Goal: Information Seeking & Learning: Understand process/instructions

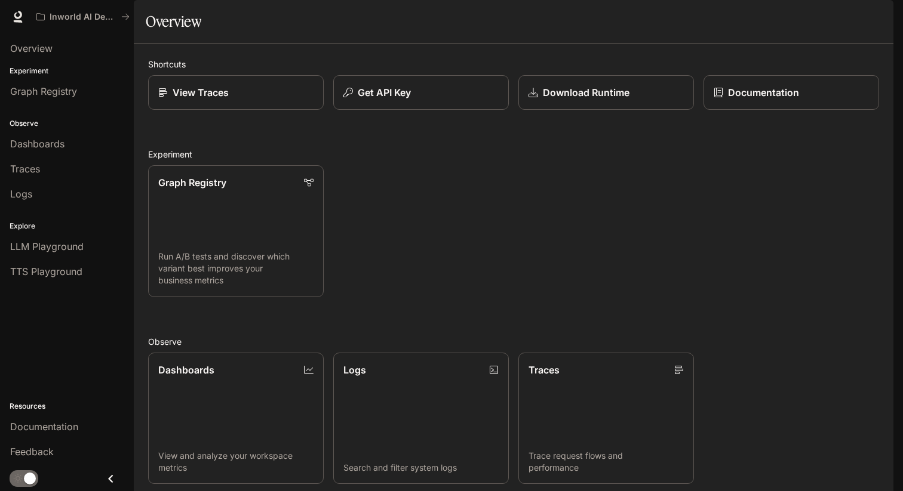
click at [411, 220] on div "Graph Registry Run A/B tests and discover which variant best improves your busi…" at bounding box center [509, 227] width 740 height 142
click at [414, 232] on div "Graph Registry Run A/B tests and discover which variant best improves your busi…" at bounding box center [509, 227] width 740 height 142
click at [413, 234] on div "Graph Registry Run A/B tests and discover which variant best improves your busi…" at bounding box center [509, 227] width 740 height 142
click at [874, 20] on icon "button" at bounding box center [877, 17] width 7 height 7
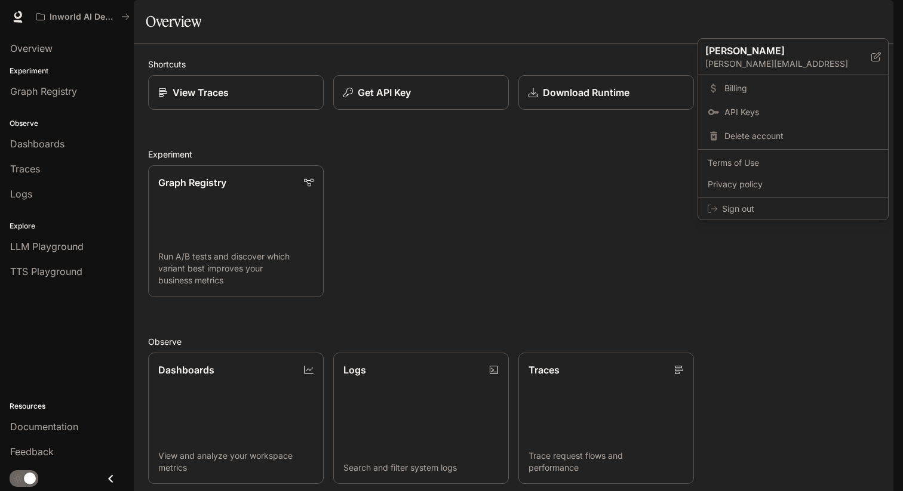
click at [874, 20] on div at bounding box center [451, 245] width 903 height 491
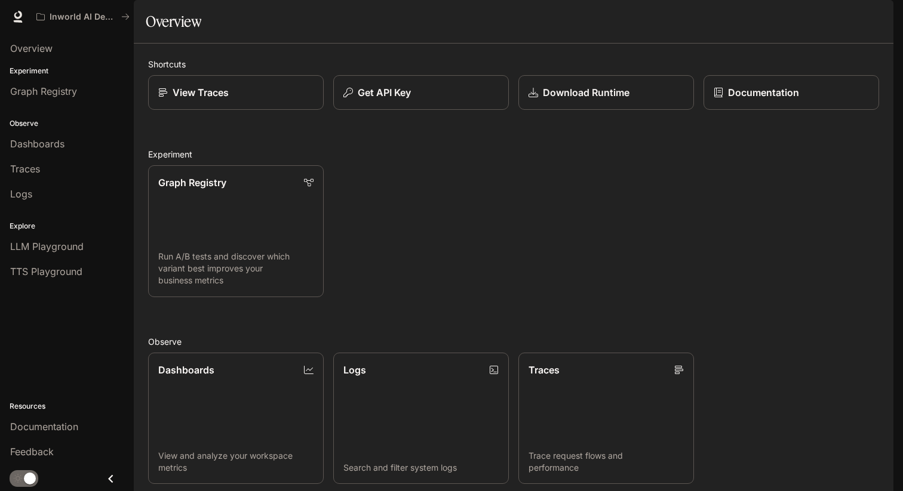
click at [417, 239] on div "Graph Registry Run A/B tests and discover which variant best improves your busi…" at bounding box center [509, 227] width 740 height 142
click at [421, 242] on div "Graph Registry Run A/B tests and discover which variant best improves your busi…" at bounding box center [509, 227] width 740 height 142
click at [420, 245] on div "Graph Registry Run A/B tests and discover which variant best improves your busi…" at bounding box center [509, 227] width 740 height 142
click at [421, 245] on div "Graph Registry Run A/B tests and discover which variant best improves your busi…" at bounding box center [509, 227] width 740 height 142
click at [426, 240] on div "Graph Registry Run A/B tests and discover which variant best improves your busi…" at bounding box center [509, 227] width 740 height 142
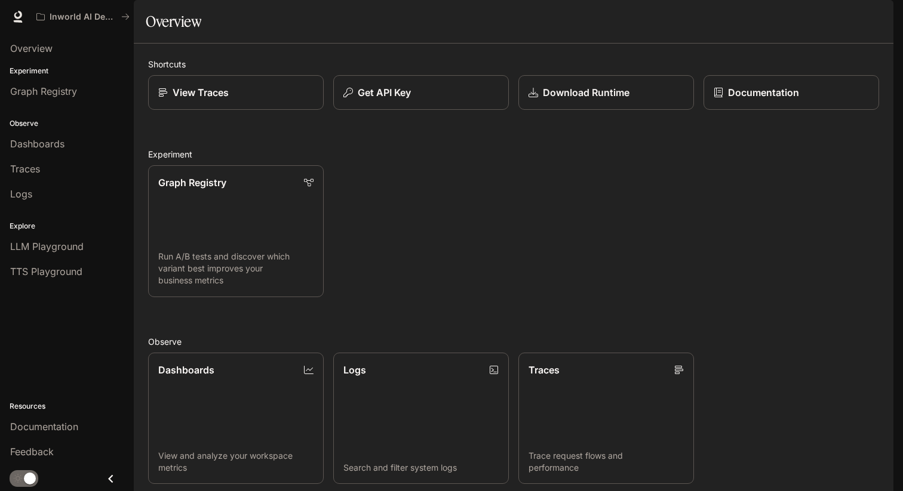
click at [429, 242] on div "Graph Registry Run A/B tests and discover which variant best improves your busi…" at bounding box center [509, 227] width 740 height 142
click at [426, 248] on div "Graph Registry Run A/B tests and discover which variant best improves your busi…" at bounding box center [509, 227] width 740 height 142
click at [422, 247] on div "Graph Registry Run A/B tests and discover which variant best improves your busi…" at bounding box center [509, 227] width 740 height 142
click at [420, 248] on div "Graph Registry Run A/B tests and discover which variant best improves your busi…" at bounding box center [509, 227] width 740 height 142
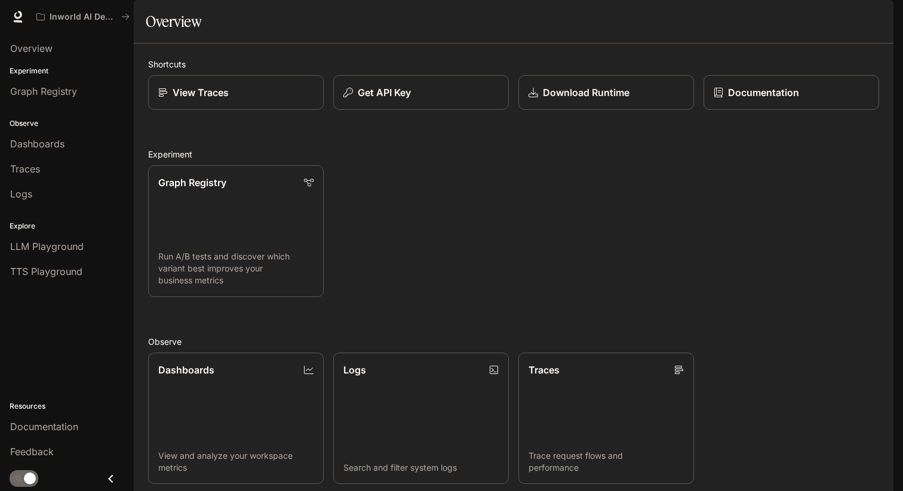
click at [416, 249] on div "Graph Registry Run A/B tests and discover which variant best improves your busi…" at bounding box center [509, 227] width 740 height 142
click at [411, 252] on div "Graph Registry Run A/B tests and discover which variant best improves your busi…" at bounding box center [509, 227] width 740 height 142
click at [417, 254] on div "Graph Registry Run A/B tests and discover which variant best improves your busi…" at bounding box center [509, 227] width 740 height 142
click at [419, 256] on div "Graph Registry Run A/B tests and discover which variant best improves your busi…" at bounding box center [509, 227] width 740 height 142
click at [427, 248] on div "Graph Registry Run A/B tests and discover which variant best improves your busi…" at bounding box center [509, 227] width 740 height 142
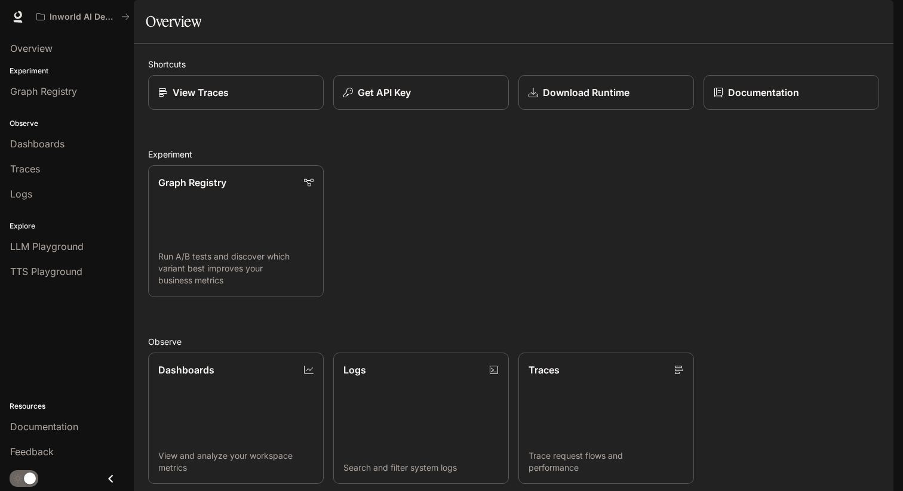
click at [427, 244] on div "Graph Registry Run A/B tests and discover which variant best improves your busi…" at bounding box center [509, 227] width 740 height 142
click at [426, 244] on div "Graph Registry Run A/B tests and discover which variant best improves your busi…" at bounding box center [509, 227] width 740 height 142
click at [419, 245] on div "Graph Registry Run A/B tests and discover which variant best improves your busi…" at bounding box center [509, 227] width 740 height 142
click at [440, 254] on div "Graph Registry Run A/B tests and discover which variant best improves your busi…" at bounding box center [509, 227] width 740 height 142
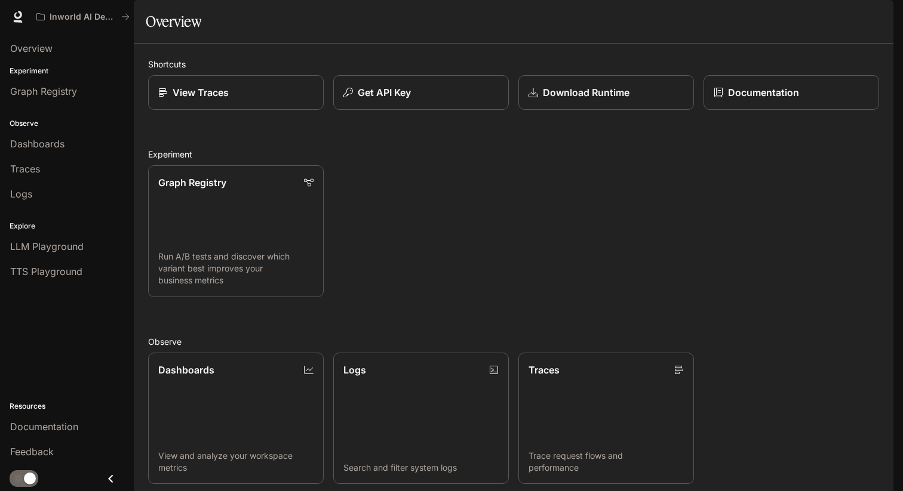
scroll to position [233, 0]
click at [291, 352] on link "Dashboards View and analyze your workspace metrics" at bounding box center [235, 418] width 177 height 133
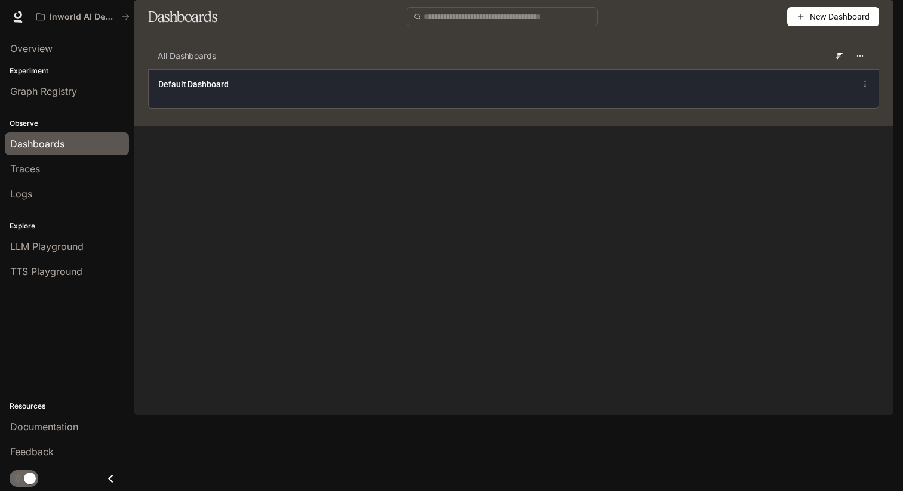
click at [407, 90] on div "Default Dashboard" at bounding box center [363, 84] width 410 height 12
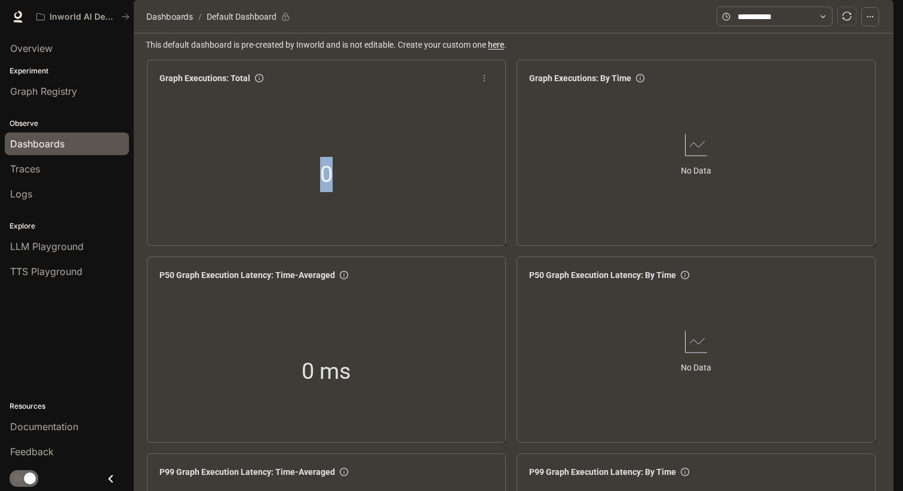
drag, startPoint x: 432, startPoint y: 227, endPoint x: 411, endPoint y: 164, distance: 66.7
click at [411, 165] on div "0" at bounding box center [326, 175] width 343 height 153
click at [411, 164] on div "0" at bounding box center [326, 175] width 343 height 153
drag, startPoint x: 414, startPoint y: 137, endPoint x: 423, endPoint y: 235, distance: 98.9
click at [423, 235] on div "0" at bounding box center [326, 175] width 343 height 153
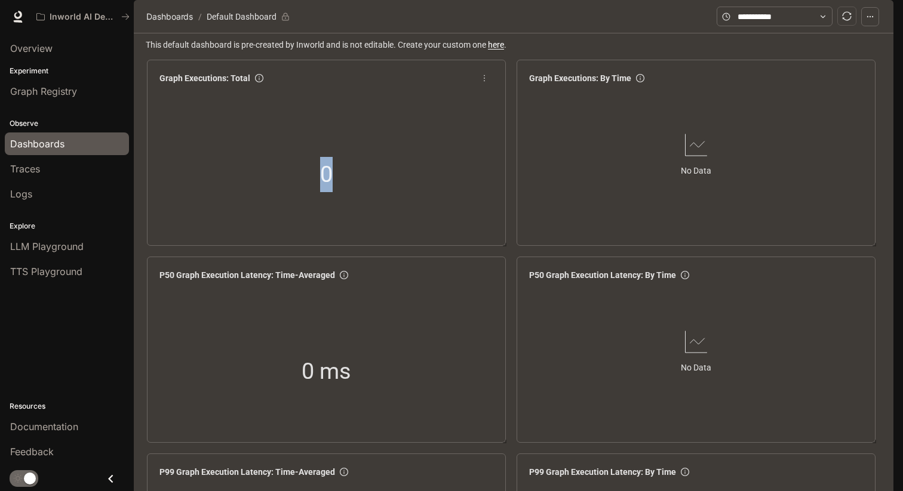
click at [423, 236] on div "0" at bounding box center [326, 175] width 343 height 153
click at [431, 251] on div "0" at bounding box center [326, 175] width 343 height 153
click at [760, 23] on input "text" at bounding box center [774, 16] width 74 height 13
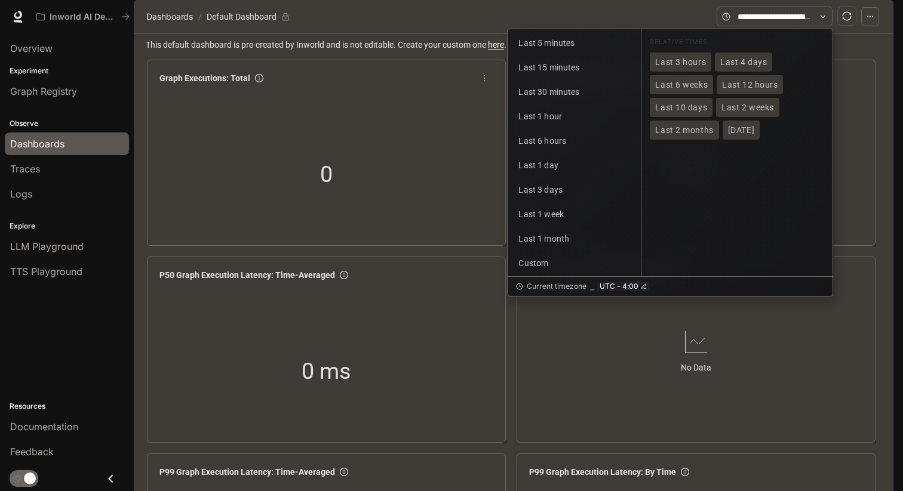
click at [410, 195] on div "0" at bounding box center [326, 175] width 343 height 153
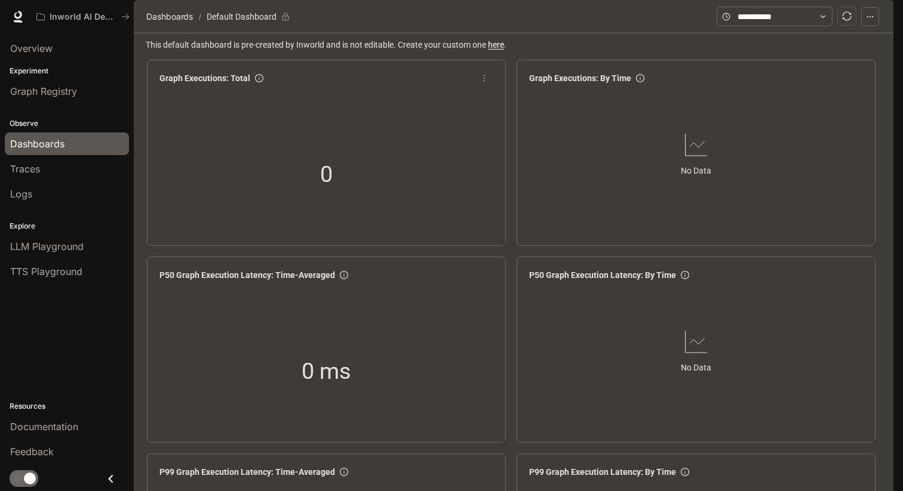
click at [423, 220] on div "0" at bounding box center [326, 175] width 343 height 153
drag, startPoint x: 428, startPoint y: 224, endPoint x: 371, endPoint y: 110, distance: 126.8
click at [371, 110] on div "Graph Executions: Total 0" at bounding box center [326, 143] width 343 height 153
click at [383, 134] on div "0" at bounding box center [326, 175] width 343 height 153
click at [790, 23] on input "text" at bounding box center [774, 16] width 74 height 13
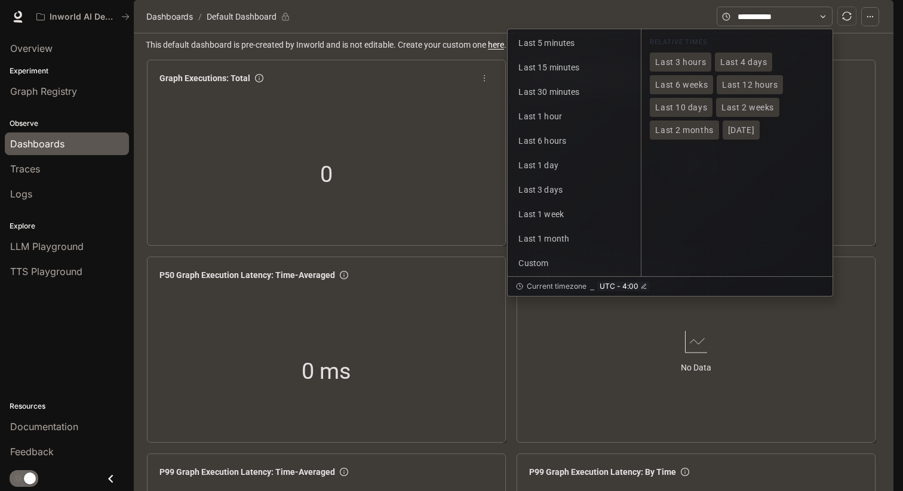
click at [389, 226] on div "0" at bounding box center [326, 175] width 343 height 153
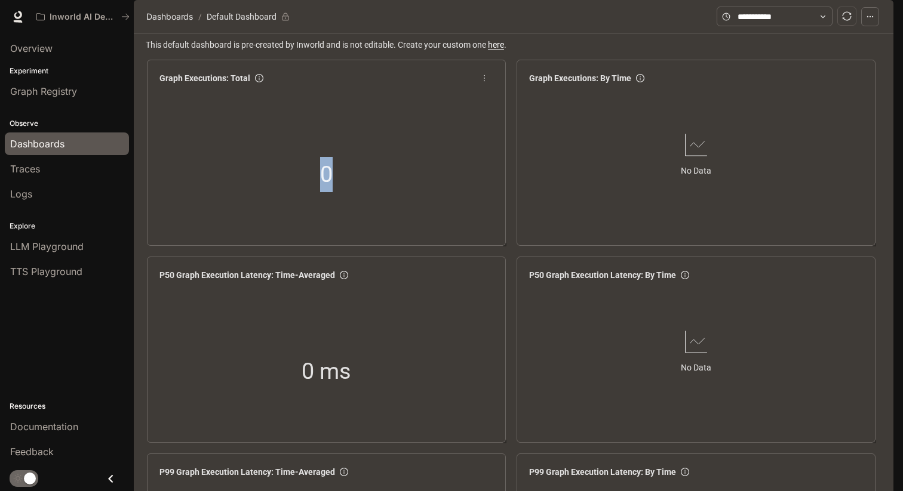
drag, startPoint x: 459, startPoint y: 221, endPoint x: 417, endPoint y: 95, distance: 132.7
click at [417, 95] on div "Graph Executions: Total 0" at bounding box center [326, 143] width 343 height 153
click at [436, 138] on div "0" at bounding box center [326, 175] width 343 height 153
drag, startPoint x: 423, startPoint y: 122, endPoint x: 457, endPoint y: 223, distance: 106.3
click at [455, 217] on div "Graph Executions: Total 0" at bounding box center [326, 143] width 343 height 153
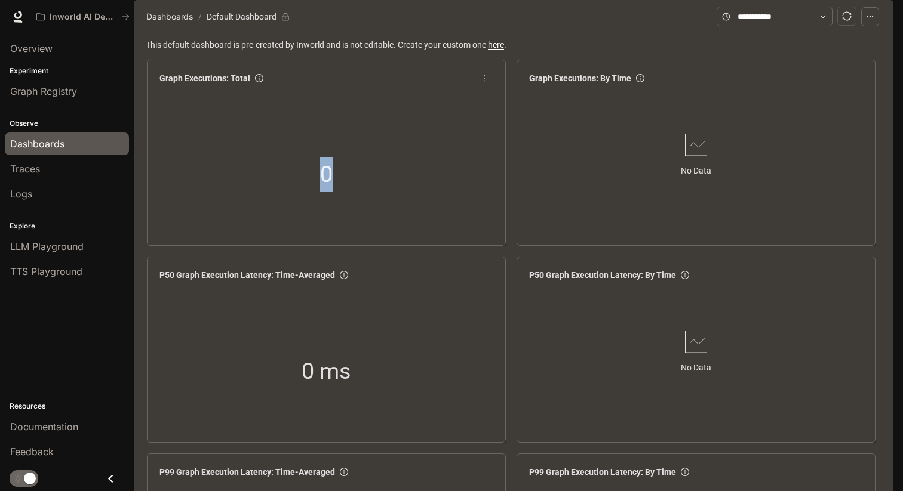
click at [457, 223] on div "0" at bounding box center [326, 175] width 343 height 153
drag, startPoint x: 458, startPoint y: 225, endPoint x: 396, endPoint y: 93, distance: 145.8
click at [396, 93] on div "Graph Executions: Total 0" at bounding box center [326, 153] width 359 height 186
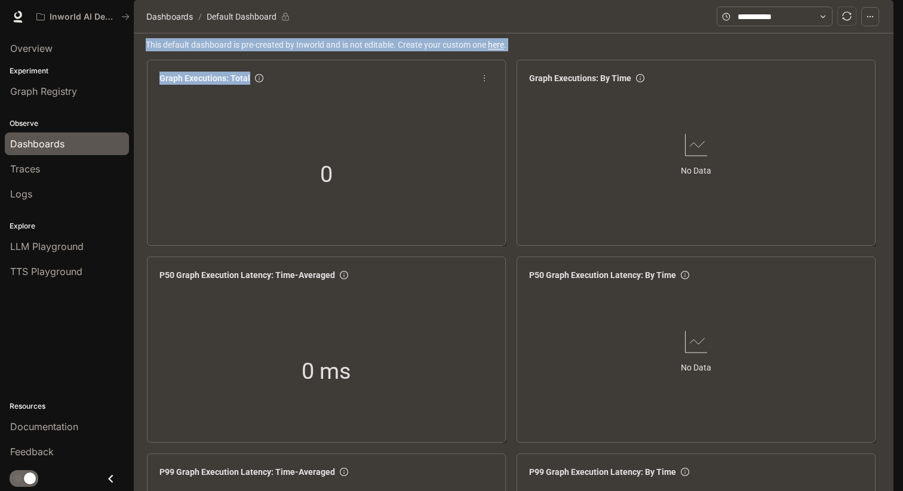
drag, startPoint x: 395, startPoint y: 68, endPoint x: 405, endPoint y: 176, distance: 107.9
click at [405, 176] on div "0" at bounding box center [326, 175] width 343 height 153
drag, startPoint x: 405, startPoint y: 176, endPoint x: 371, endPoint y: 64, distance: 116.0
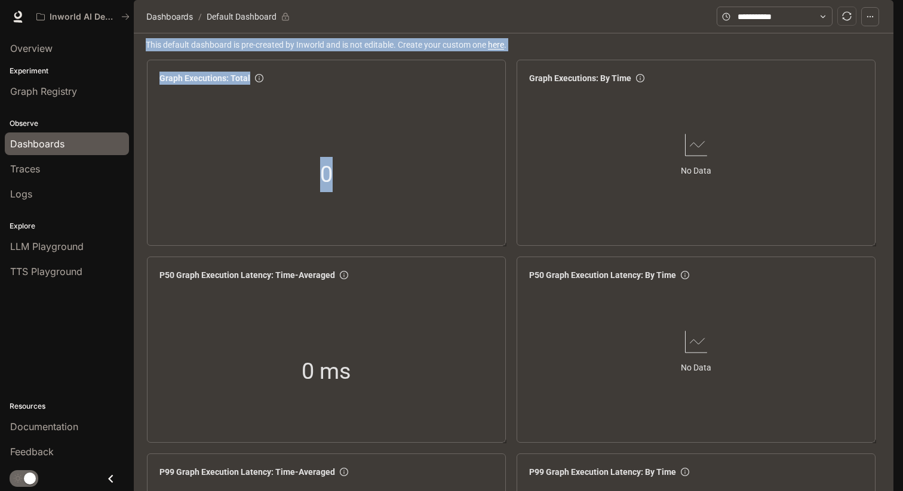
click at [371, 33] on div "Dashboards / Default Dashboard Last 5 minutes Last 15 minutes Last 30 minutes L…" at bounding box center [514, 16] width 760 height 33
drag, startPoint x: 371, startPoint y: 64, endPoint x: 401, endPoint y: 153, distance: 93.1
click at [401, 156] on div "0" at bounding box center [326, 175] width 343 height 153
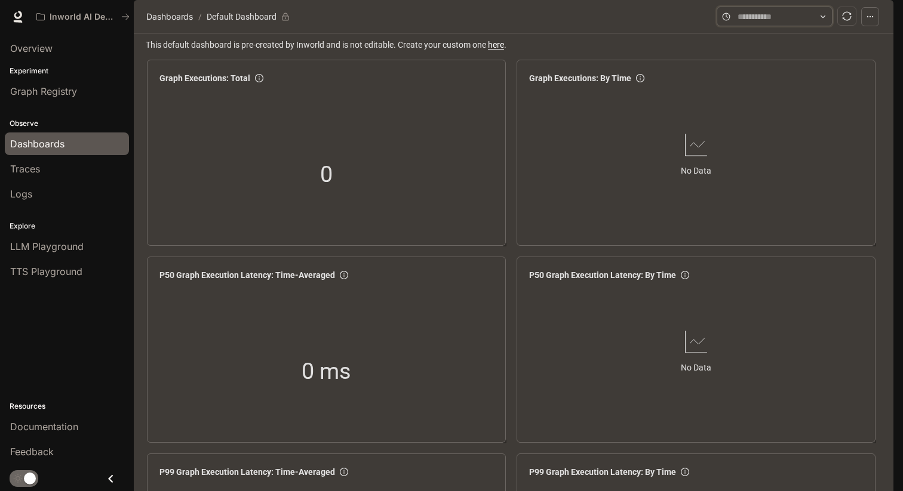
click at [793, 23] on input "text" at bounding box center [774, 16] width 74 height 13
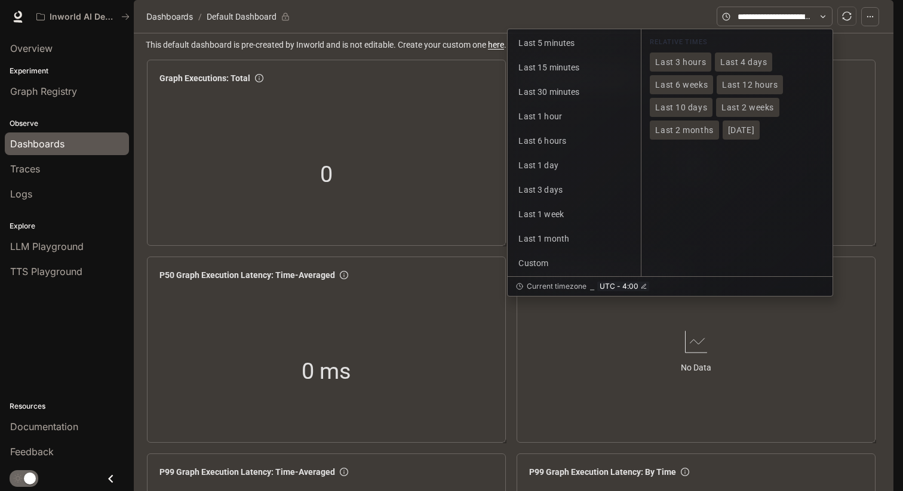
click at [856, 91] on div "Graph Executions: By Time No Data" at bounding box center [696, 152] width 364 height 191
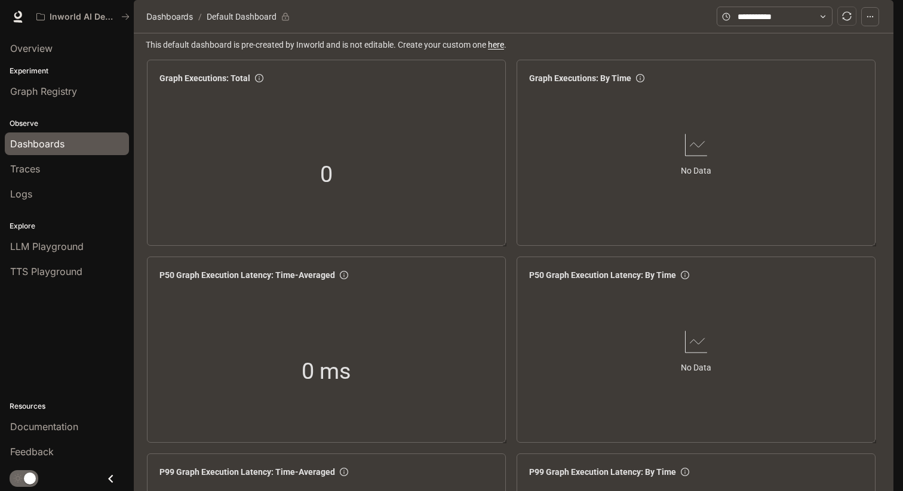
click at [79, 173] on div "Traces" at bounding box center [66, 169] width 113 height 14
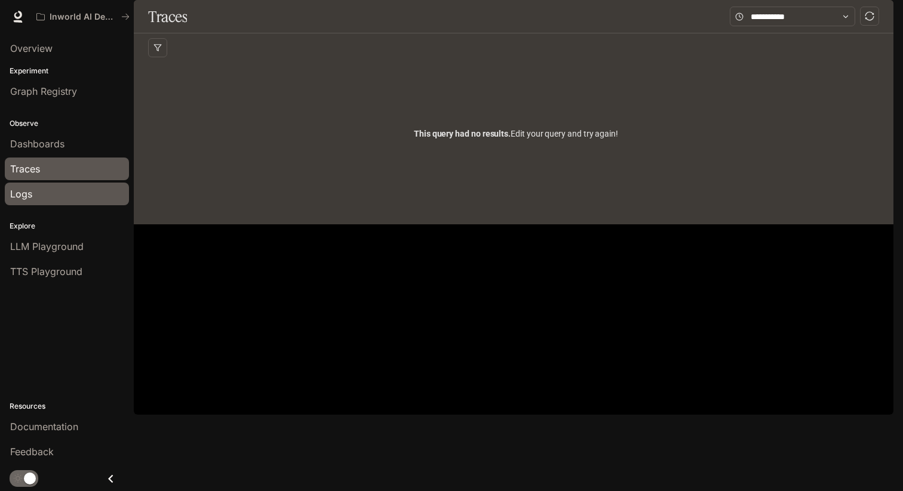
click at [56, 189] on div "Logs" at bounding box center [66, 194] width 113 height 14
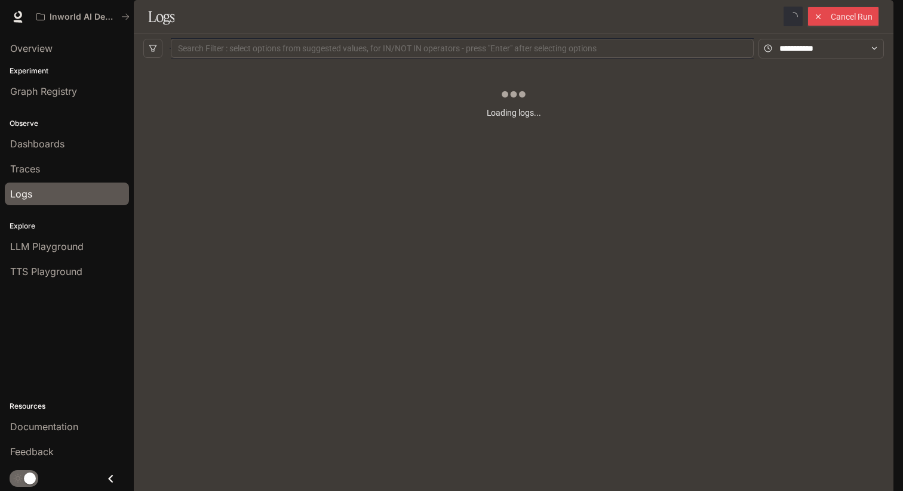
click at [419, 244] on div "Loading logs..." at bounding box center [513, 257] width 740 height 389
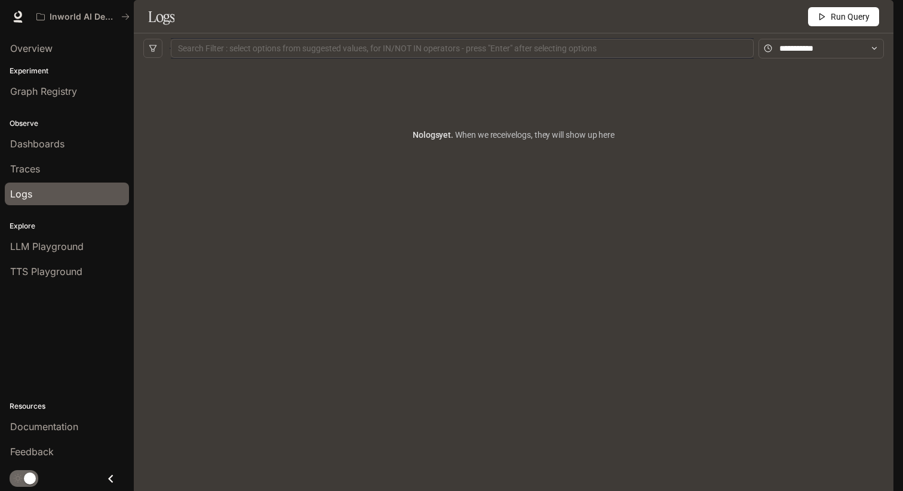
scroll to position [2, 0]
click at [436, 243] on div "No logs yet. When we receive logs , they will show up here" at bounding box center [513, 257] width 740 height 389
click at [425, 240] on div "No logs yet. When we receive logs , they will show up here" at bounding box center [513, 257] width 740 height 389
click at [779, 55] on input "text" at bounding box center [821, 48] width 84 height 13
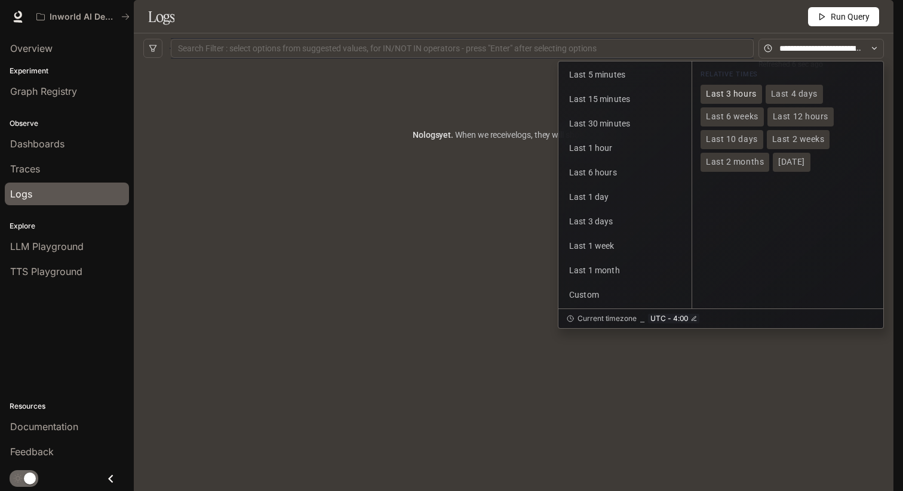
click at [742, 99] on span "Last 3 hours" at bounding box center [731, 94] width 51 height 10
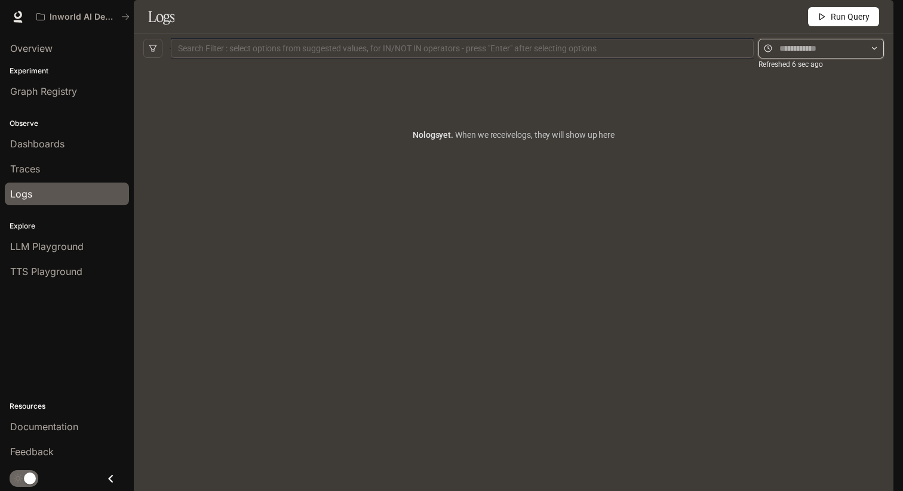
click at [793, 55] on input "text" at bounding box center [821, 48] width 84 height 13
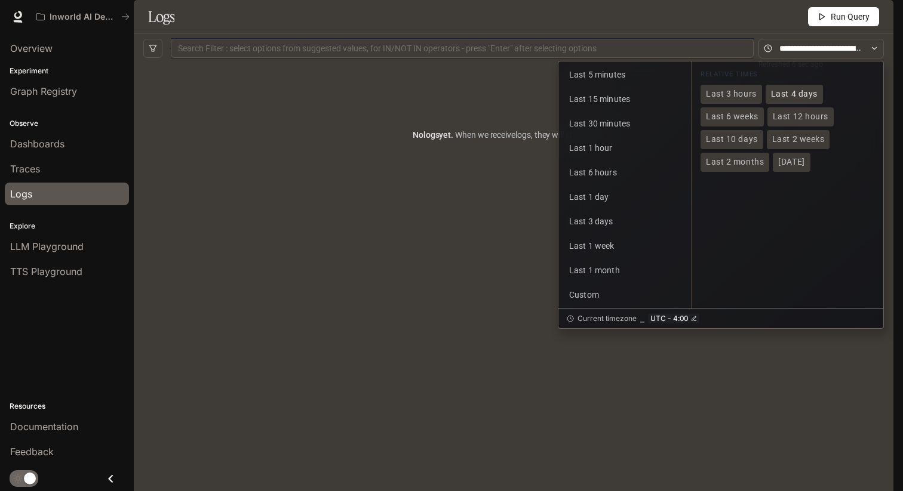
click at [804, 99] on span "Last 4 days" at bounding box center [794, 94] width 47 height 10
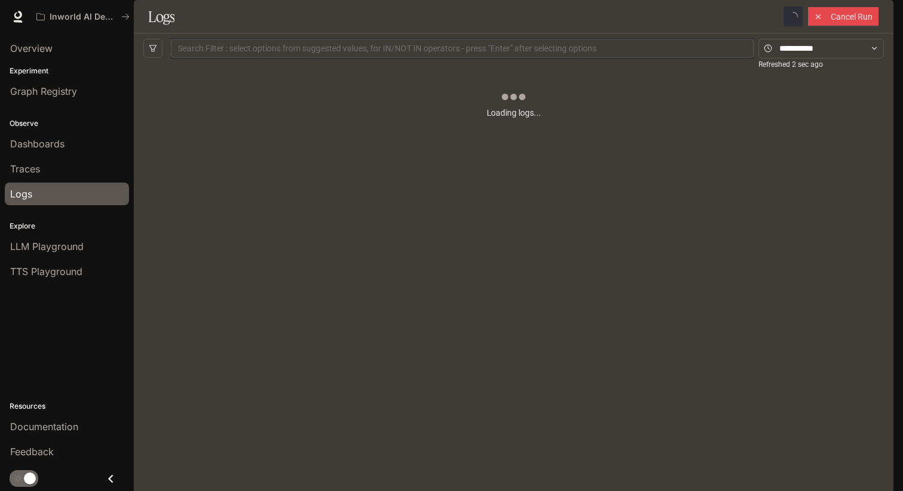
click at [385, 194] on div "Loading logs..." at bounding box center [513, 134] width 740 height 143
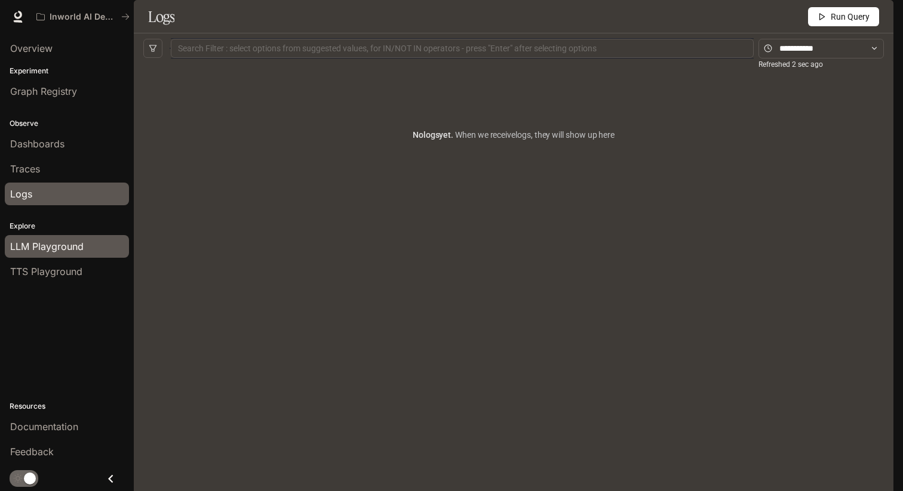
click at [63, 243] on span "LLM Playground" at bounding box center [46, 246] width 73 height 14
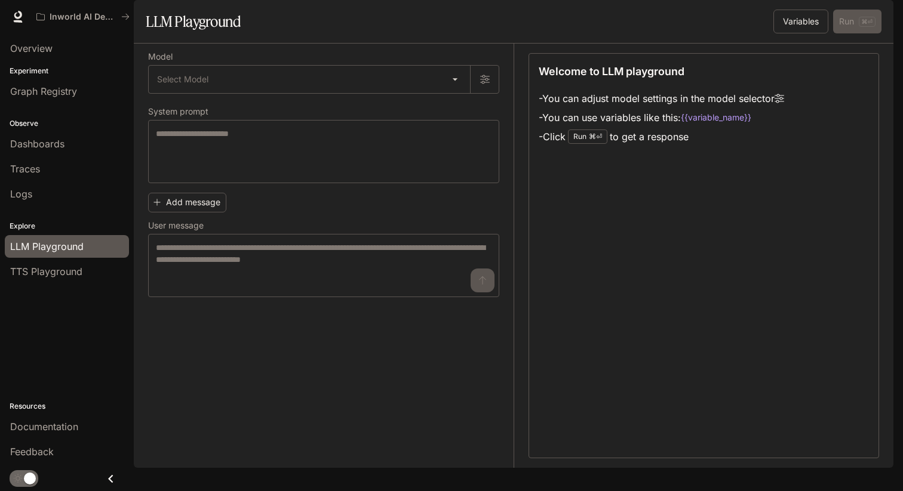
click at [52, 285] on div "Explore LLM Playground TTS Playground" at bounding box center [67, 248] width 134 height 78
click at [53, 281] on link "TTS Playground" at bounding box center [67, 271] width 124 height 23
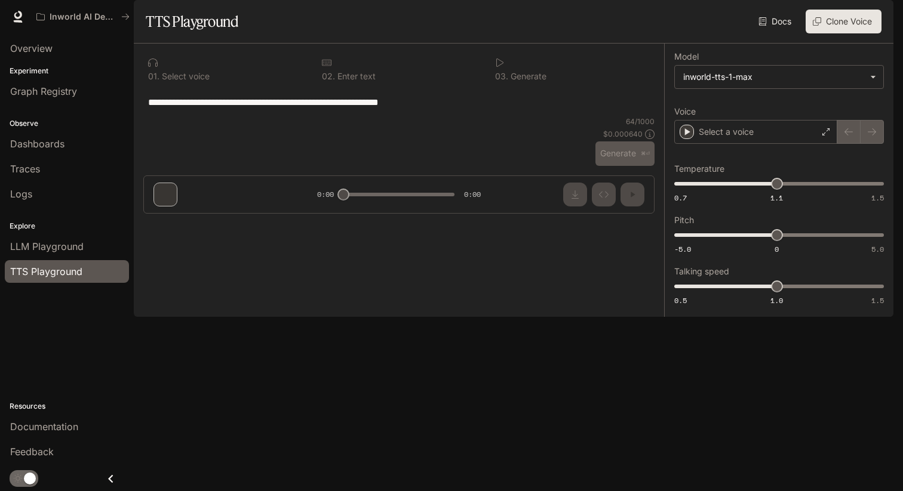
type input "**********"
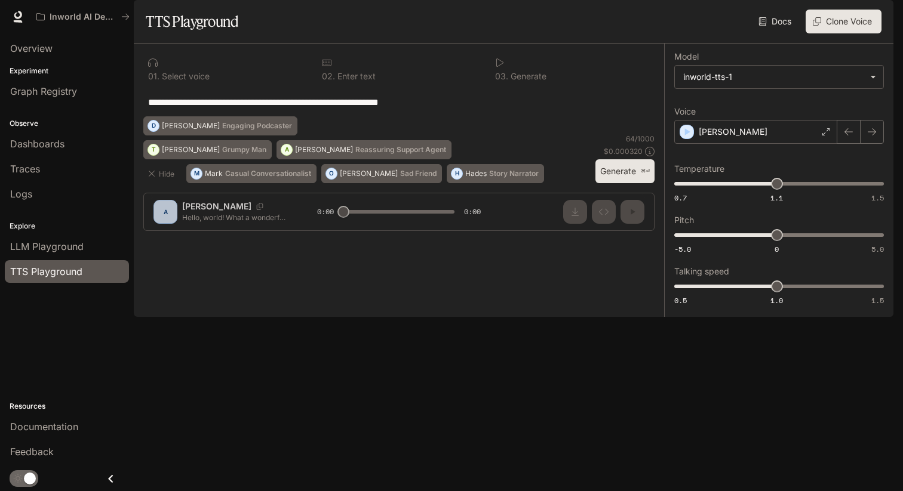
click at [448, 116] on div "**********" at bounding box center [398, 102] width 511 height 29
click at [72, 88] on span "Graph Registry" at bounding box center [43, 91] width 67 height 14
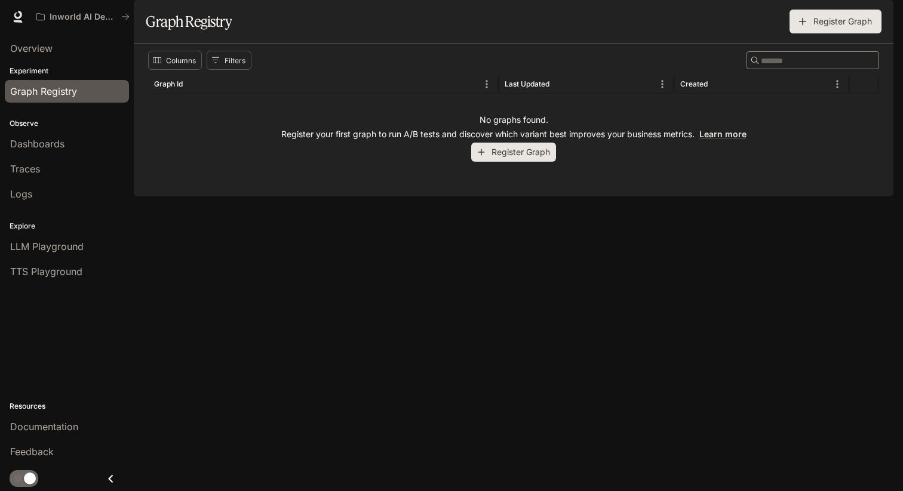
click at [454, 196] on div "Columns Filters ​ Graph Id Last Updated Created No graphs found. Register your …" at bounding box center [514, 120] width 760 height 153
click at [81, 50] on div "Overview" at bounding box center [66, 48] width 113 height 14
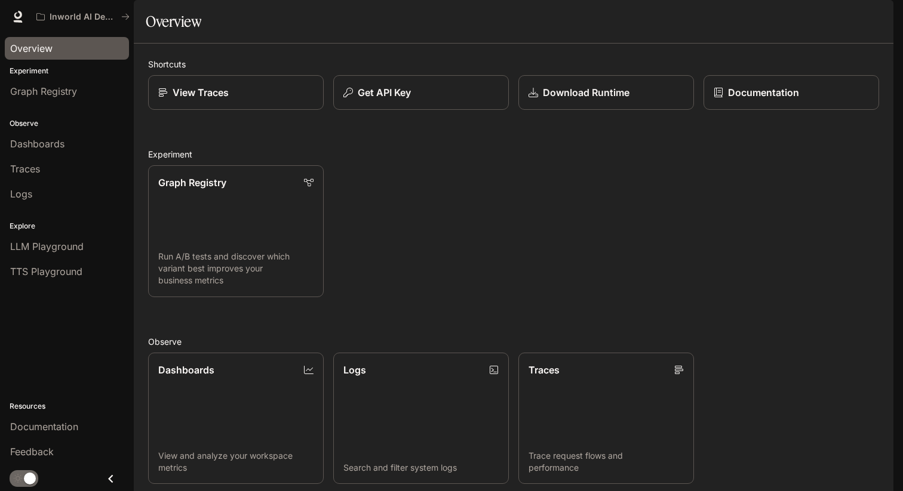
click at [413, 211] on div "Graph Registry Run A/B tests and discover which variant best improves your busi…" at bounding box center [509, 227] width 740 height 142
click at [436, 229] on div "Graph Registry Run A/B tests and discover which variant best improves your busi…" at bounding box center [509, 227] width 740 height 142
click at [411, 222] on div "Graph Registry Run A/B tests and discover which variant best improves your busi…" at bounding box center [509, 227] width 740 height 142
click at [77, 142] on div "Dashboards" at bounding box center [66, 144] width 113 height 14
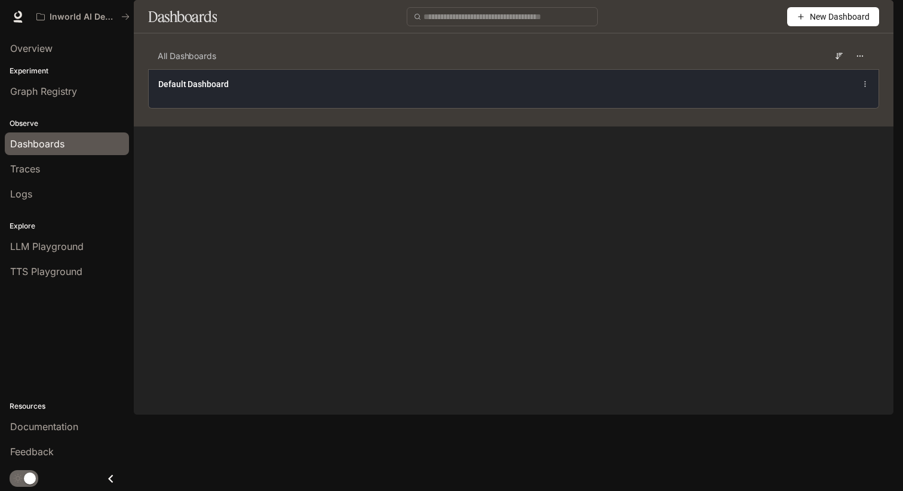
click at [475, 91] on div "Default Dashboard" at bounding box center [513, 84] width 711 height 14
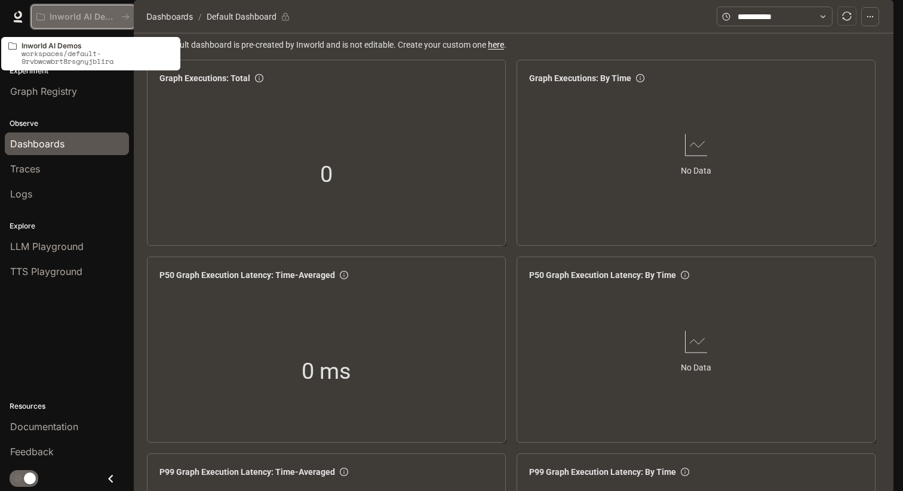
click at [100, 20] on p "Inworld AI Demos" at bounding box center [83, 17] width 67 height 10
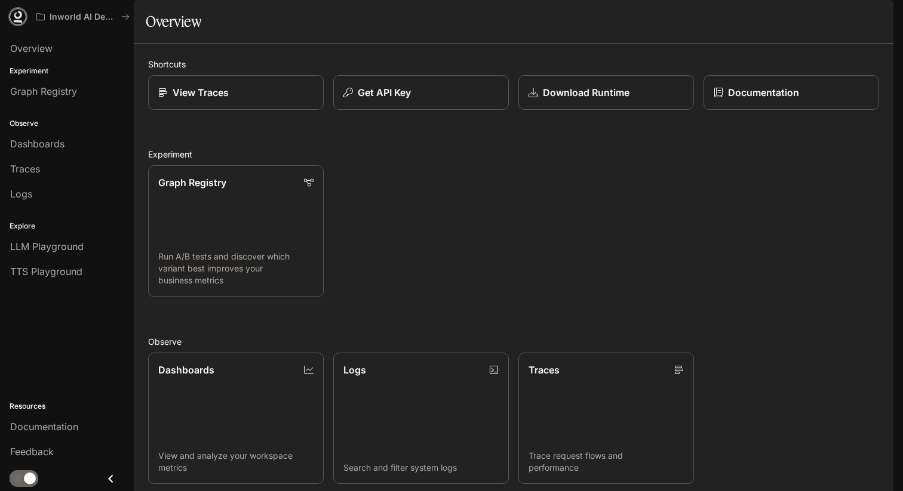
click at [18, 16] on icon at bounding box center [18, 17] width 12 height 12
click at [89, 427] on div "Documentation" at bounding box center [66, 427] width 113 height 14
click at [881, 12] on div "button" at bounding box center [876, 16] width 17 height 17
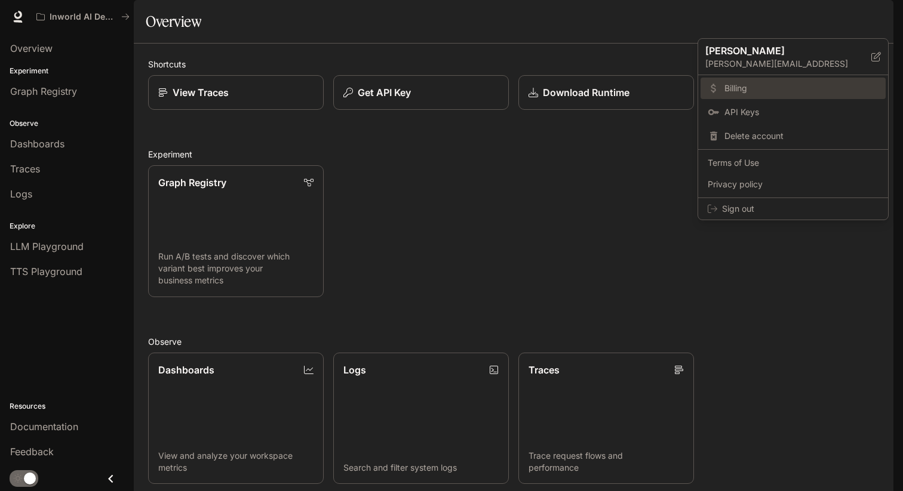
click at [797, 93] on span "Billing" at bounding box center [801, 88] width 154 height 12
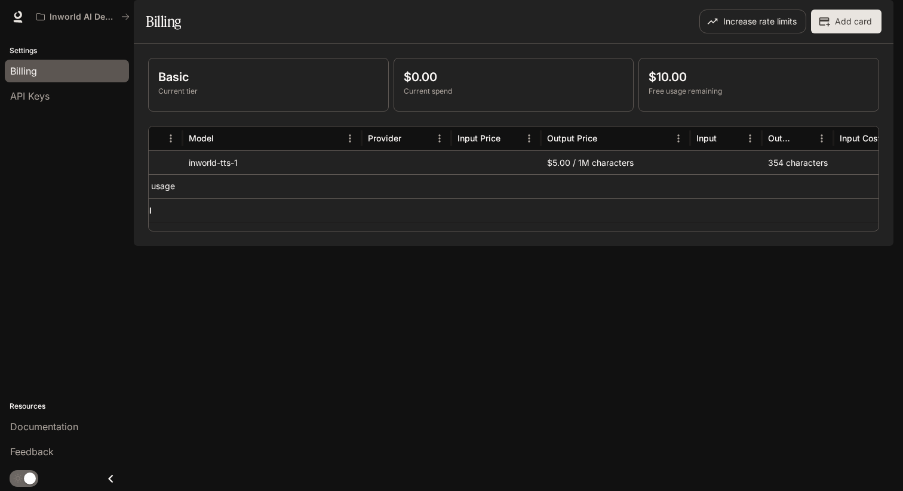
scroll to position [0, 13]
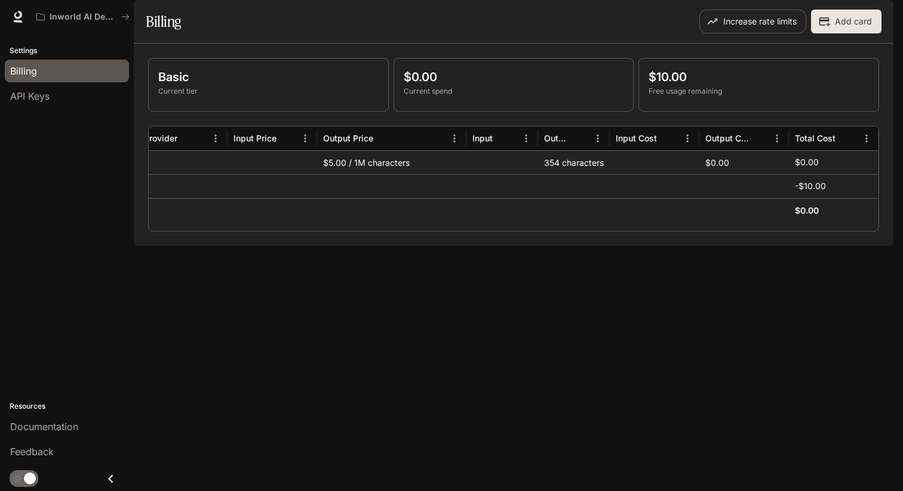
click at [586, 174] on div "354 characters" at bounding box center [574, 162] width 72 height 24
click at [596, 174] on div "354 characters" at bounding box center [574, 162] width 72 height 24
click at [623, 232] on div "Model Provider Input Price Output Price Input Output Input Cost Output Cost Tot…" at bounding box center [513, 179] width 731 height 106
click at [559, 174] on div "354 characters" at bounding box center [580, 162] width 72 height 24
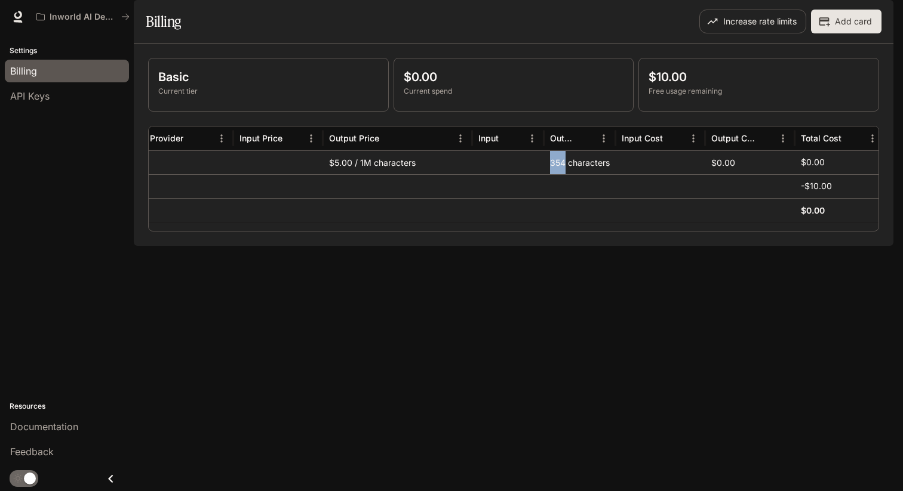
click at [559, 174] on div "354 characters" at bounding box center [580, 162] width 72 height 24
drag, startPoint x: 582, startPoint y: 254, endPoint x: 383, endPoint y: 256, distance: 198.8
click at [383, 231] on div "Model Provider Input Price Output Price Input Output Input Cost Output Cost Tot…" at bounding box center [514, 179] width 730 height 104
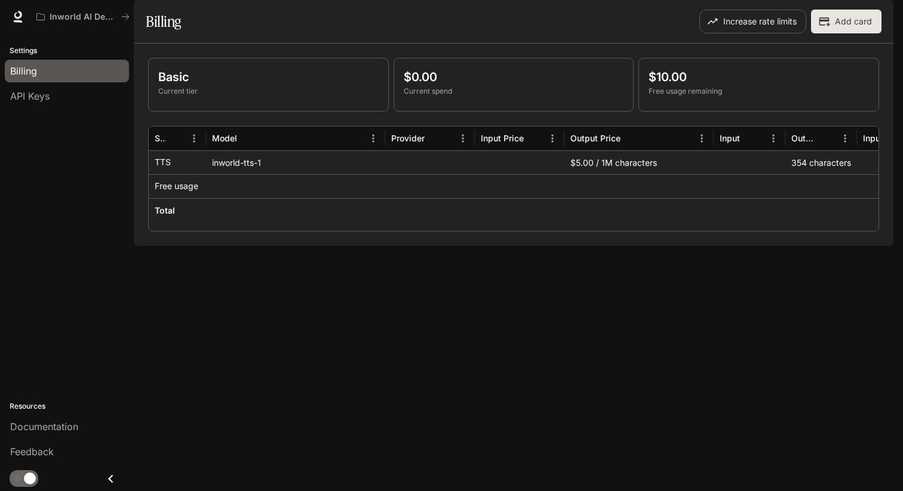
click at [232, 222] on div at bounding box center [295, 210] width 179 height 24
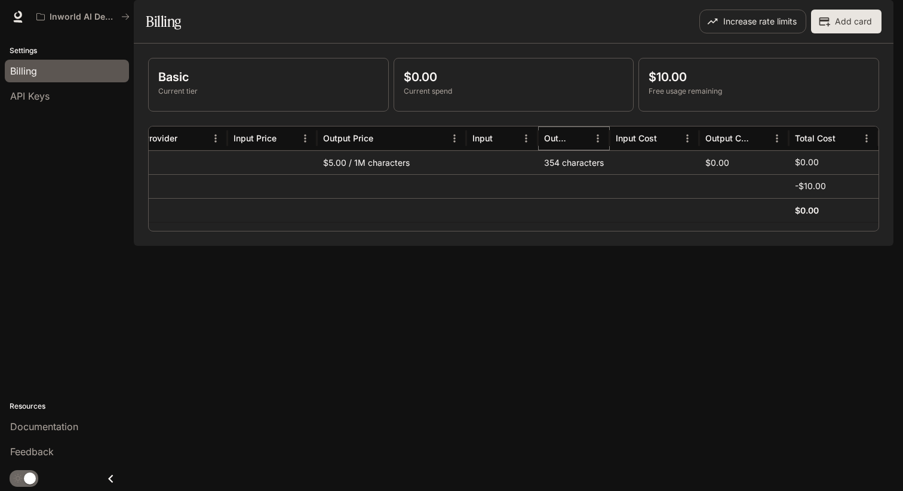
drag, startPoint x: 583, startPoint y: 162, endPoint x: 589, endPoint y: 163, distance: 6.1
click at [583, 147] on button "Sort" at bounding box center [580, 139] width 18 height 18
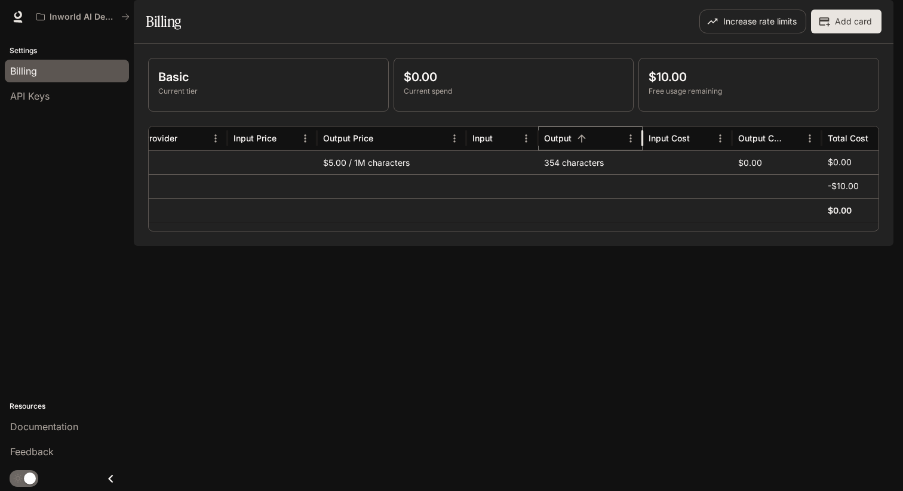
drag, startPoint x: 609, startPoint y: 171, endPoint x: 641, endPoint y: 168, distance: 31.8
click at [641, 150] on div at bounding box center [642, 139] width 6 height 24
click at [585, 174] on div "354 characters" at bounding box center [589, 162] width 103 height 24
drag, startPoint x: 585, startPoint y: 196, endPoint x: 559, endPoint y: 194, distance: 25.7
click at [559, 174] on div "354 characters" at bounding box center [589, 162] width 103 height 24
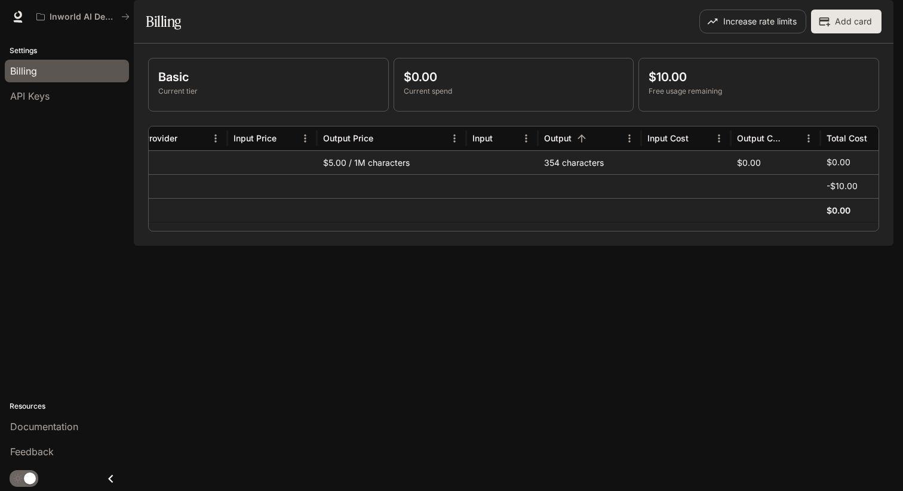
click at [554, 174] on div "354 characters" at bounding box center [589, 162] width 103 height 24
drag, startPoint x: 554, startPoint y: 192, endPoint x: 579, endPoint y: 195, distance: 25.3
click at [579, 174] on div "354 characters" at bounding box center [589, 162] width 103 height 24
drag, startPoint x: 579, startPoint y: 195, endPoint x: 537, endPoint y: 197, distance: 42.5
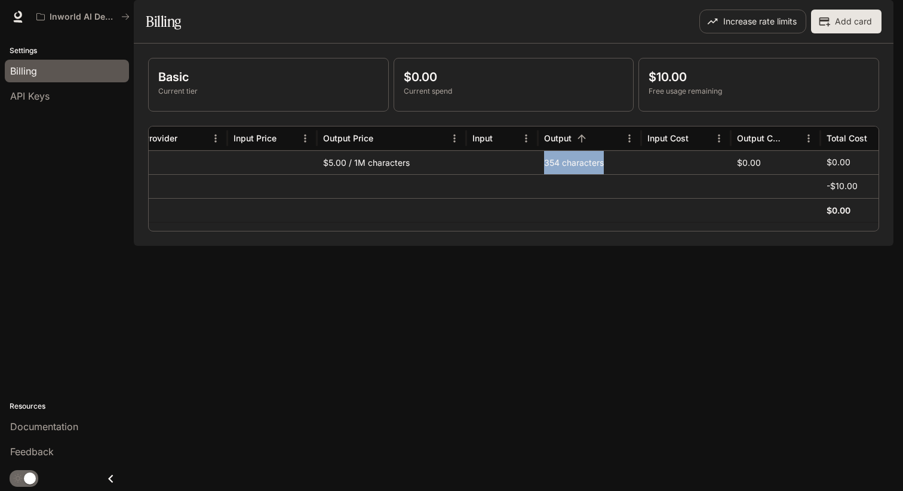
click at [538, 174] on div "354 characters" at bounding box center [589, 162] width 103 height 24
click at [537, 174] on div at bounding box center [502, 162] width 72 height 24
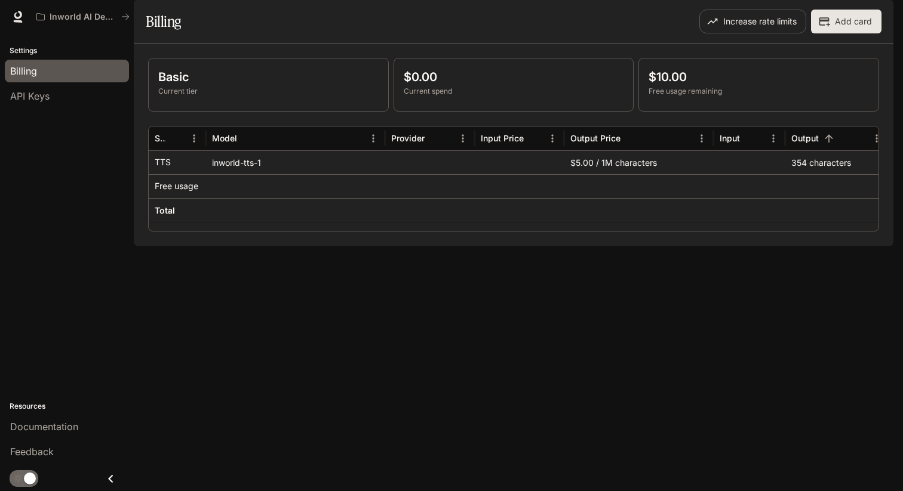
click at [378, 198] on div at bounding box center [295, 186] width 179 height 24
click at [775, 33] on button "Increase rate limits" at bounding box center [752, 22] width 107 height 24
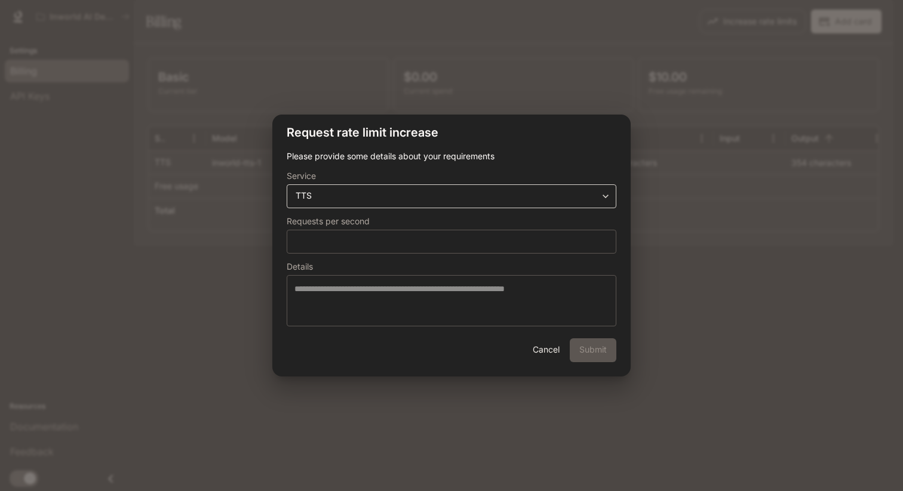
click at [418, 205] on div "**********" at bounding box center [452, 197] width 330 height 24
click at [419, 200] on body "**********" at bounding box center [451, 245] width 903 height 491
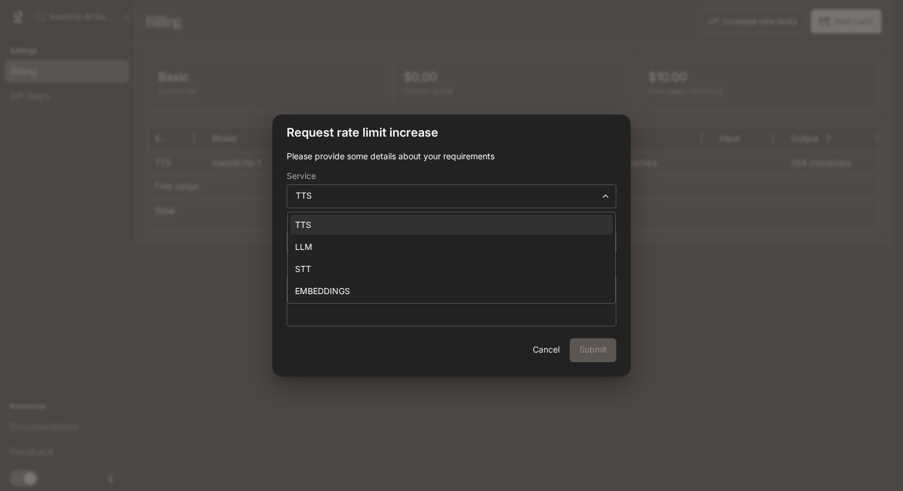
click at [419, 201] on div at bounding box center [451, 245] width 903 height 491
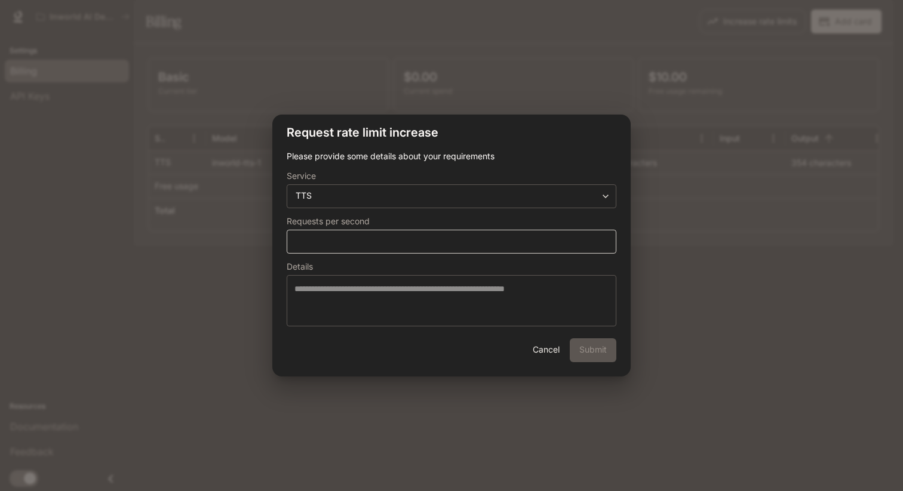
click at [416, 253] on div "* ​" at bounding box center [452, 242] width 330 height 24
click at [410, 247] on div "* ​" at bounding box center [452, 242] width 330 height 24
click at [424, 261] on form "**********" at bounding box center [452, 238] width 330 height 176
click at [538, 343] on button "Cancel" at bounding box center [546, 351] width 38 height 24
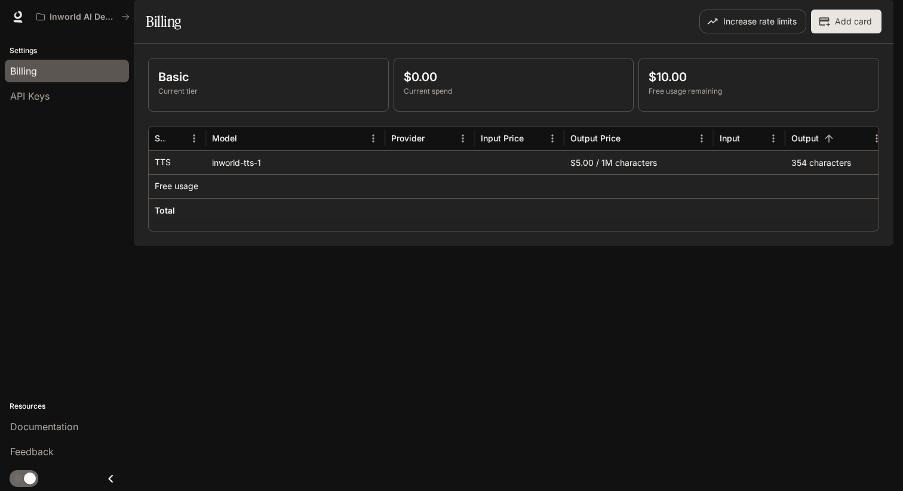
click at [438, 222] on div at bounding box center [430, 210] width 90 height 24
click at [432, 222] on div at bounding box center [430, 210] width 90 height 24
click at [425, 198] on div at bounding box center [430, 186] width 90 height 24
click at [86, 89] on div "API Keys" at bounding box center [66, 96] width 113 height 14
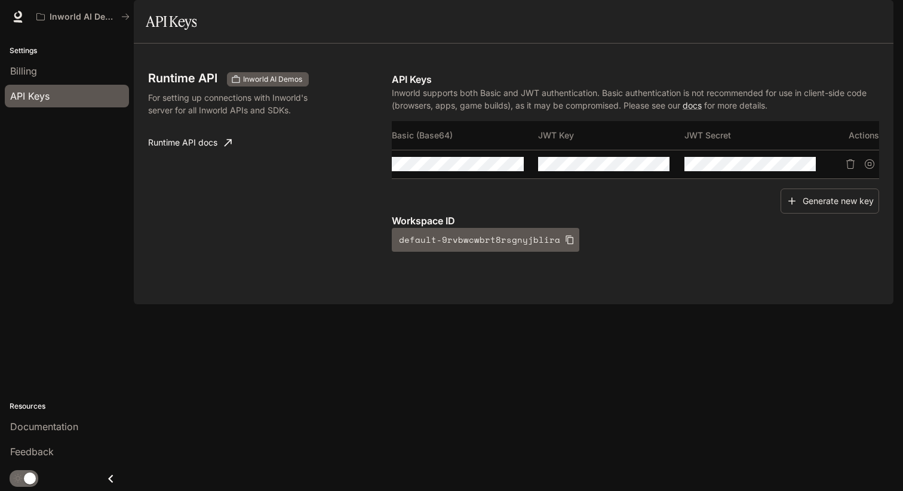
click at [196, 155] on link "Runtime API docs" at bounding box center [189, 143] width 93 height 24
